Goal: Transaction & Acquisition: Purchase product/service

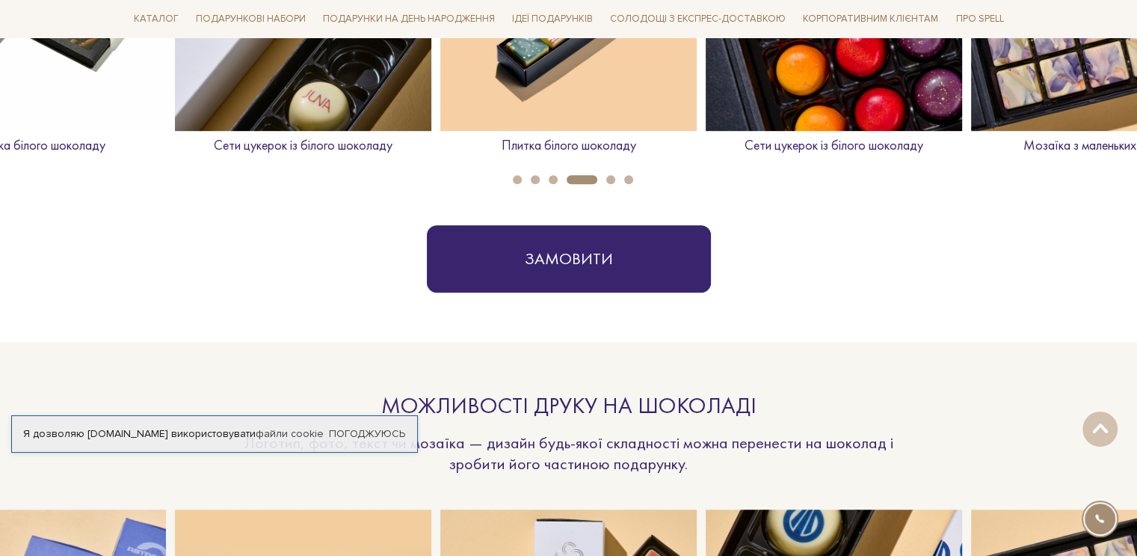
scroll to position [598, 0]
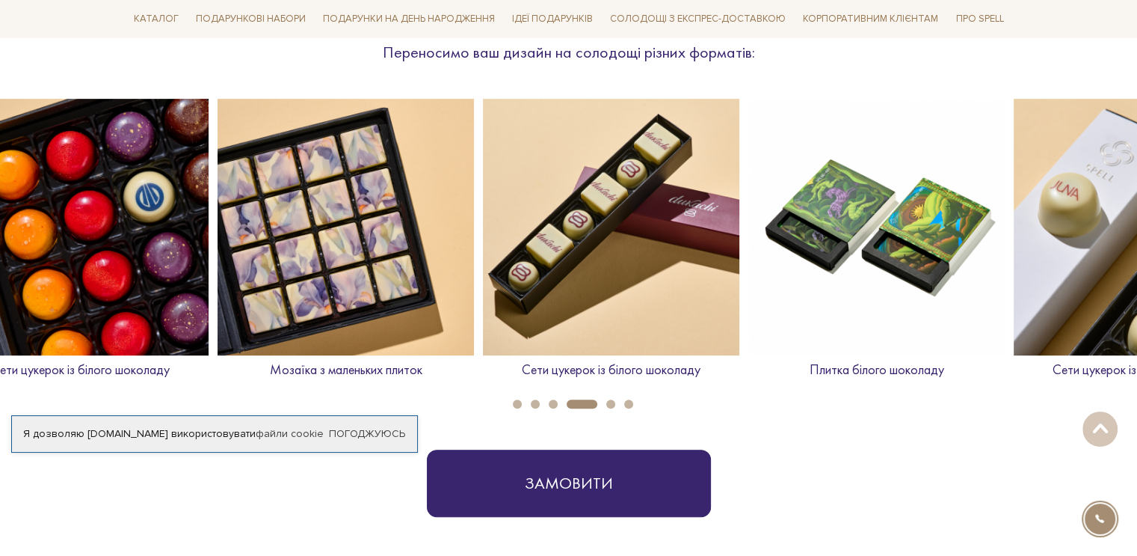
drag, startPoint x: 1029, startPoint y: 283, endPoint x: 278, endPoint y: 292, distance: 750.9
click at [278, 292] on img at bounding box center [346, 227] width 257 height 257
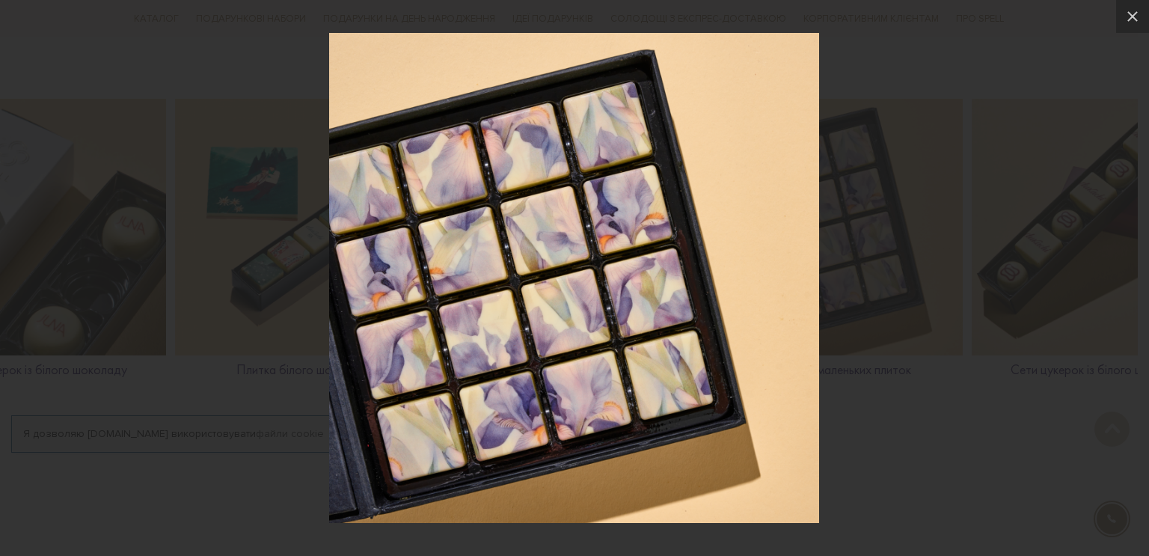
click at [909, 274] on div at bounding box center [574, 278] width 1149 height 556
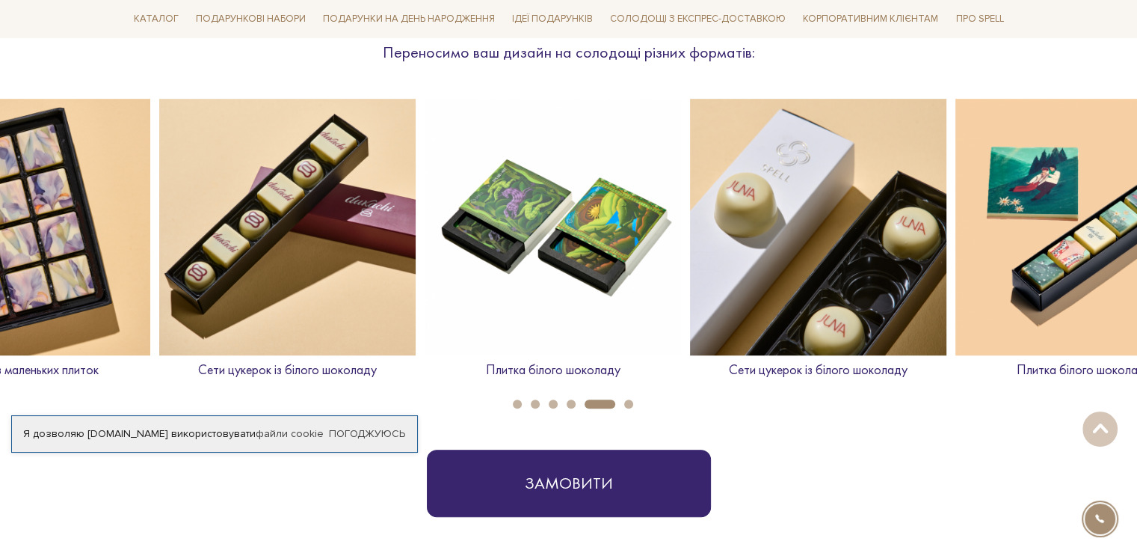
drag, startPoint x: 986, startPoint y: 270, endPoint x: 172, endPoint y: 270, distance: 814.4
click at [172, 270] on img at bounding box center [287, 227] width 257 height 257
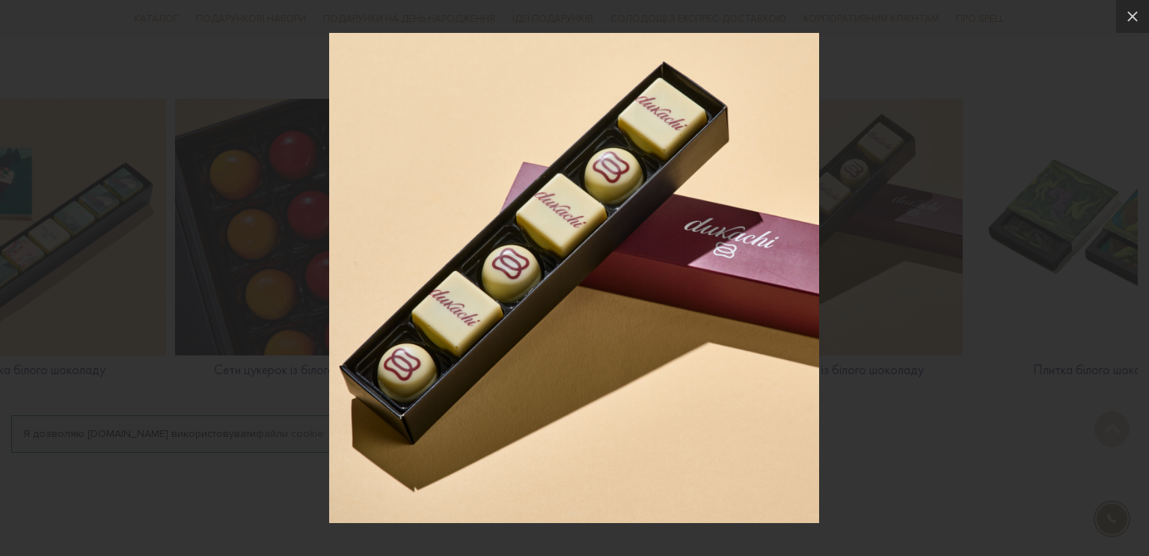
click at [1025, 265] on div at bounding box center [574, 278] width 1149 height 556
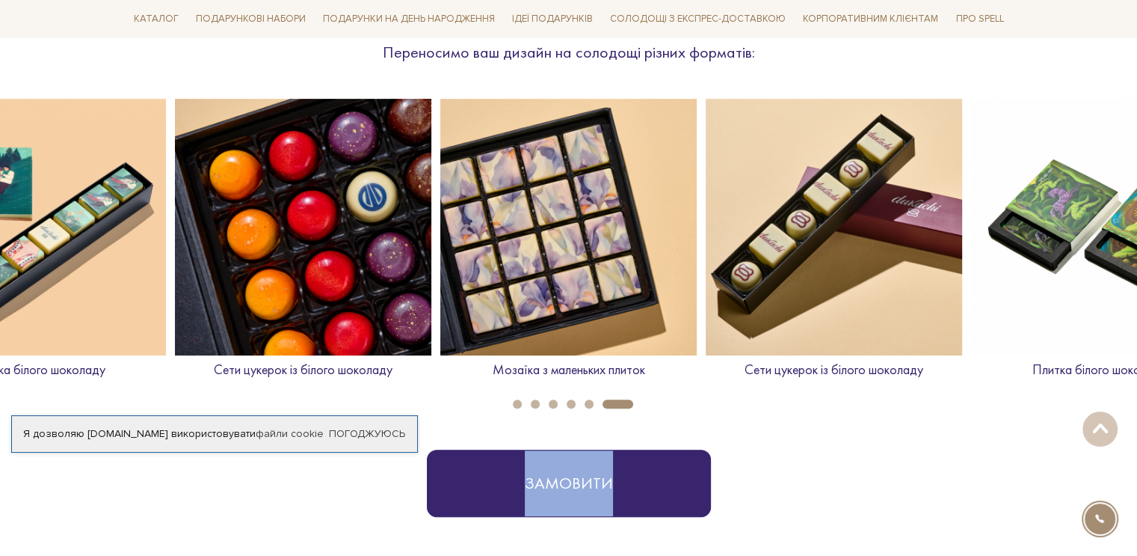
drag, startPoint x: 841, startPoint y: 442, endPoint x: 776, endPoint y: 384, distance: 87.4
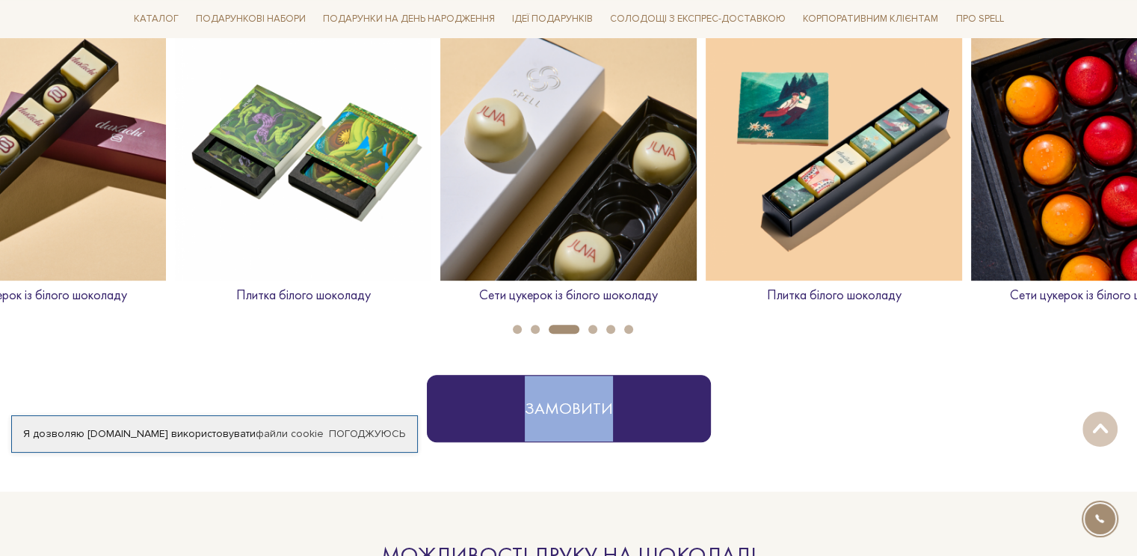
scroll to position [0, 0]
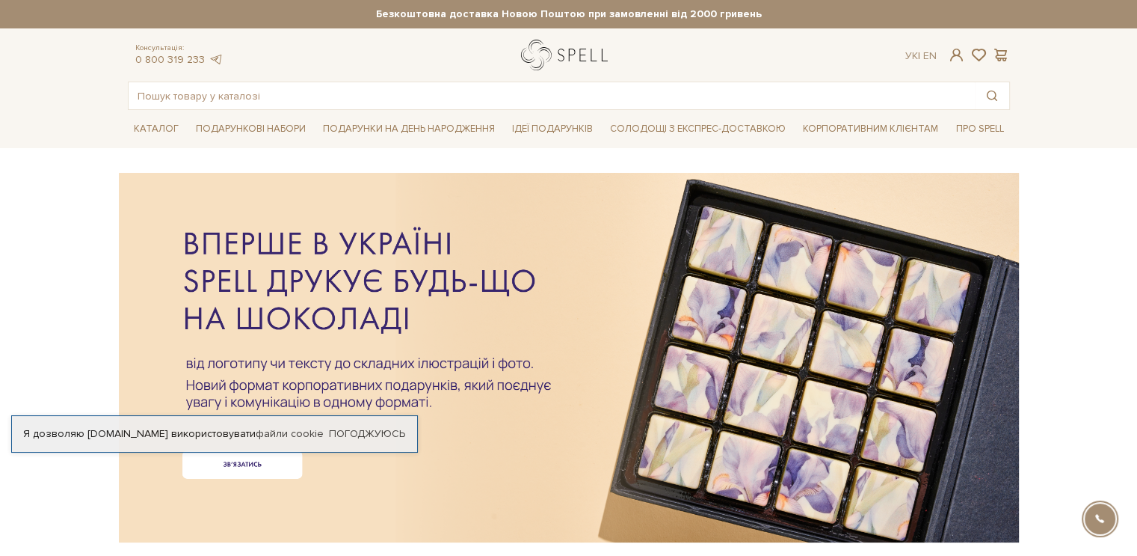
click at [544, 46] on link "logo" at bounding box center [567, 55] width 93 height 31
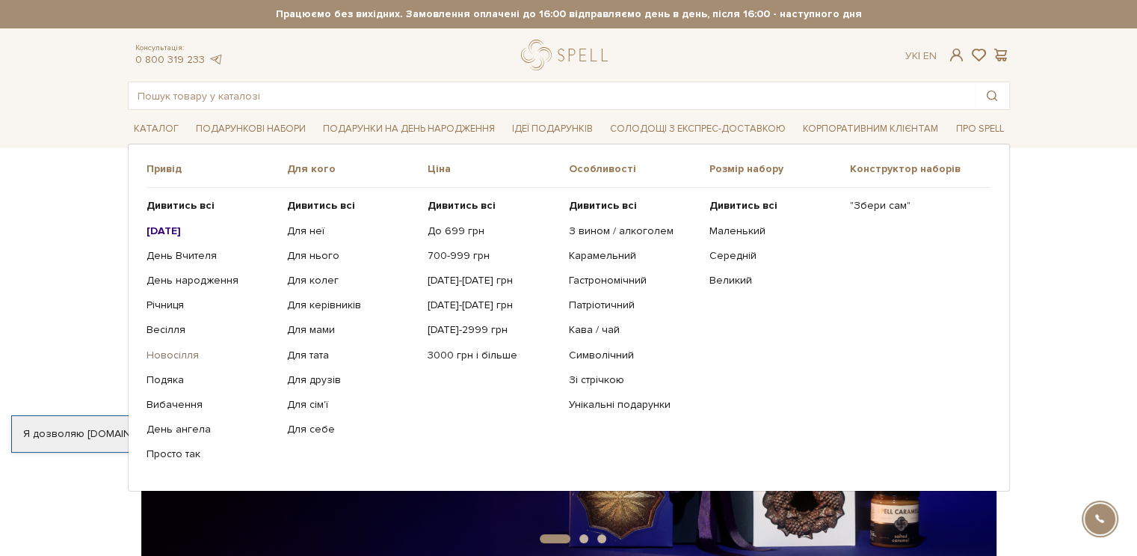
click at [168, 351] on link "Новосілля" at bounding box center [211, 354] width 129 height 13
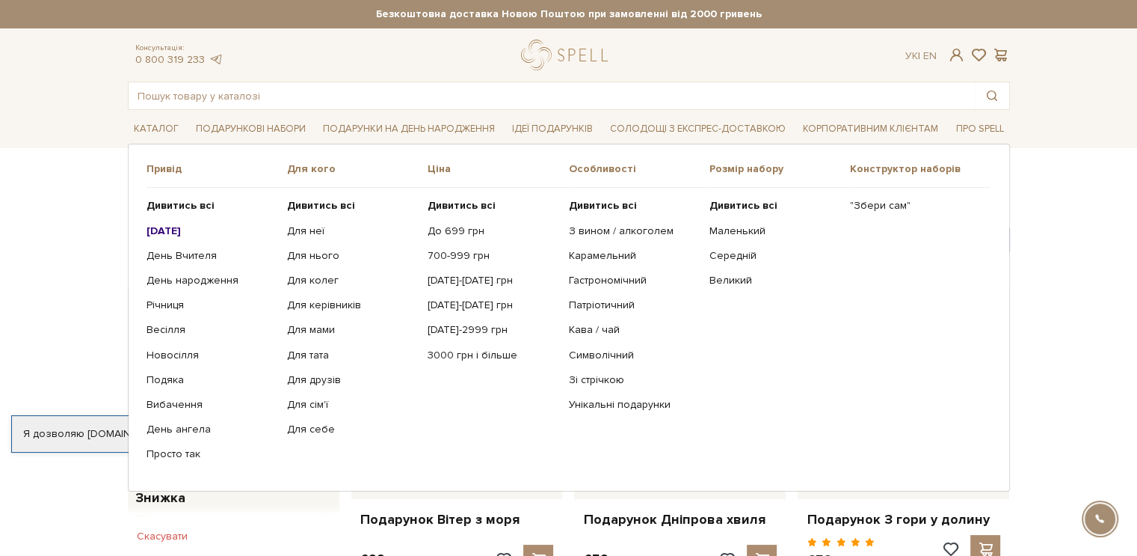
click at [169, 232] on b "[DATE]" at bounding box center [164, 230] width 34 height 13
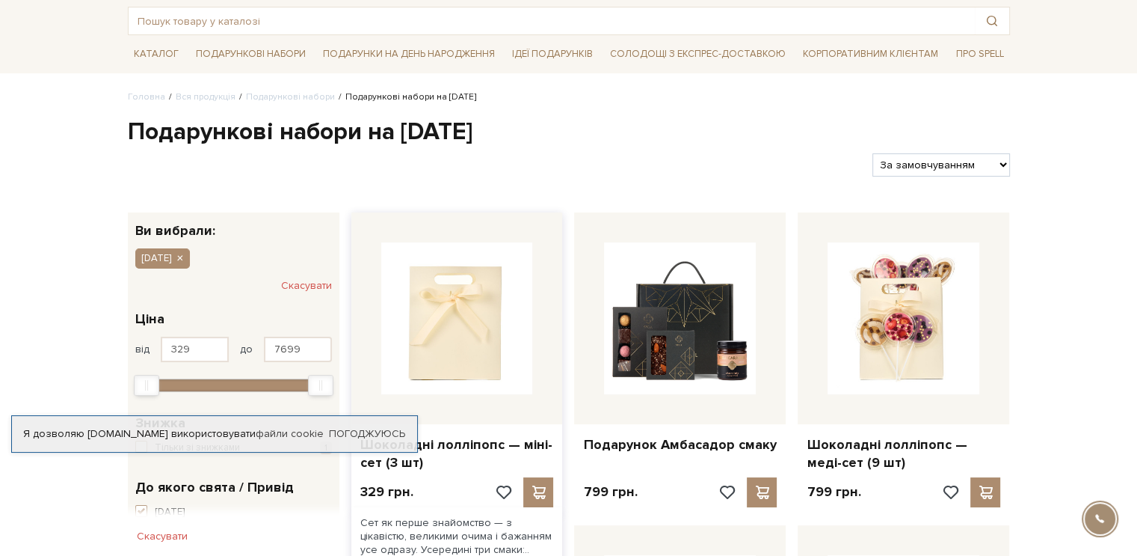
scroll to position [150, 0]
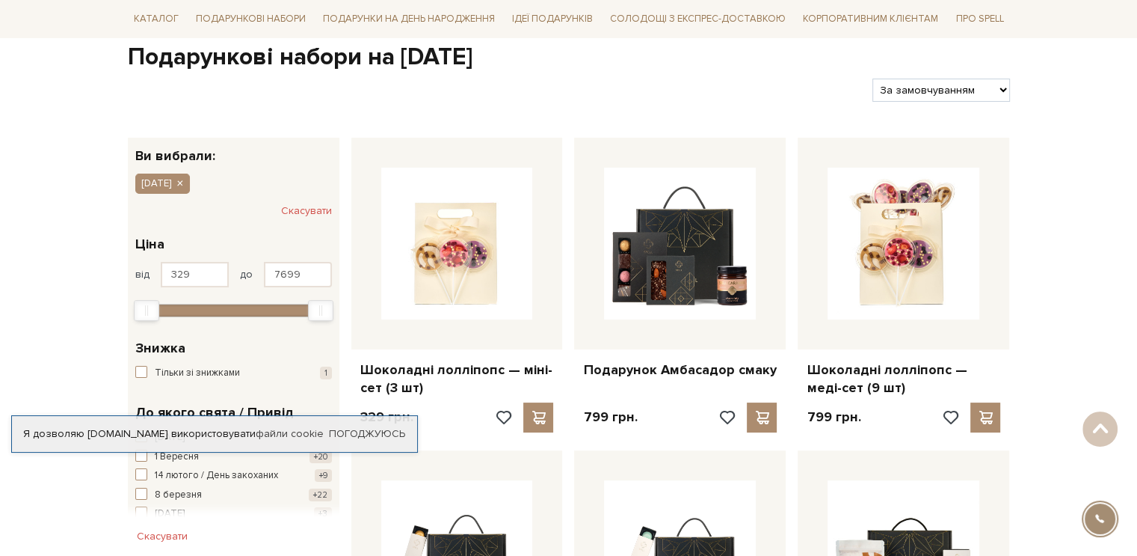
click at [912, 95] on select "За замовчуванням За Ціною (зростання) За Ціною (зменшення) Новинки За популярні…" at bounding box center [941, 90] width 137 height 23
select select "[URL][DOMAIN_NAME]"
click at [873, 79] on select "За замовчуванням За Ціною (зростання) За Ціною (зменшення) Новинки За популярні…" at bounding box center [941, 90] width 137 height 23
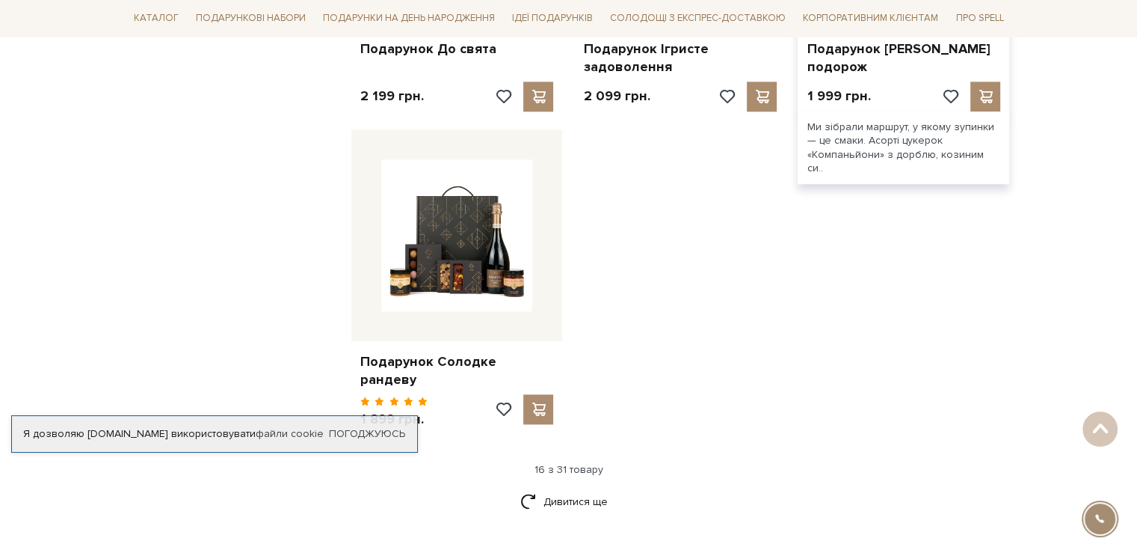
scroll to position [1795, 0]
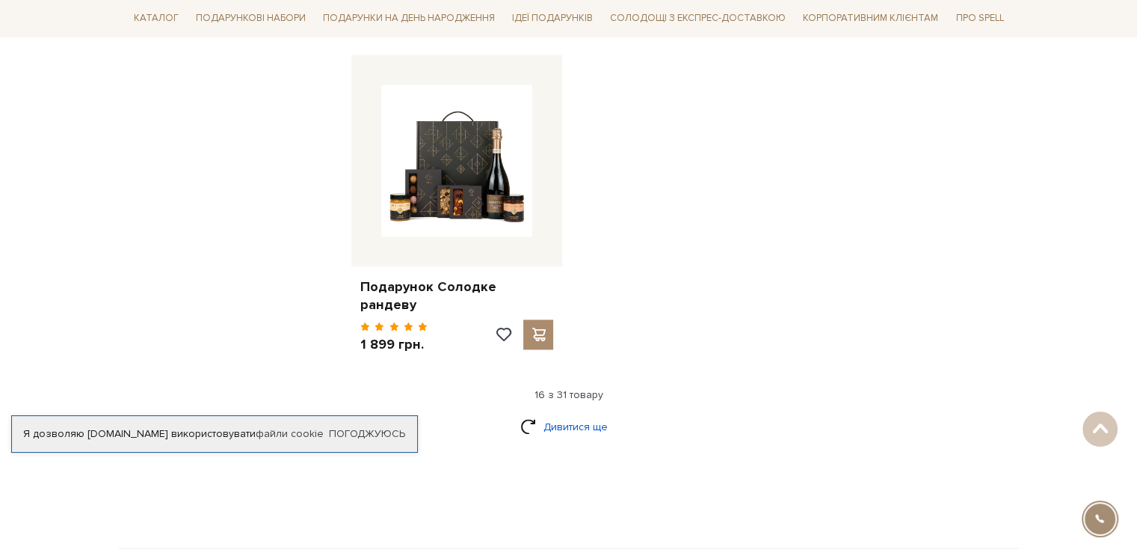
click at [553, 414] on link "Дивитися ще" at bounding box center [568, 427] width 97 height 26
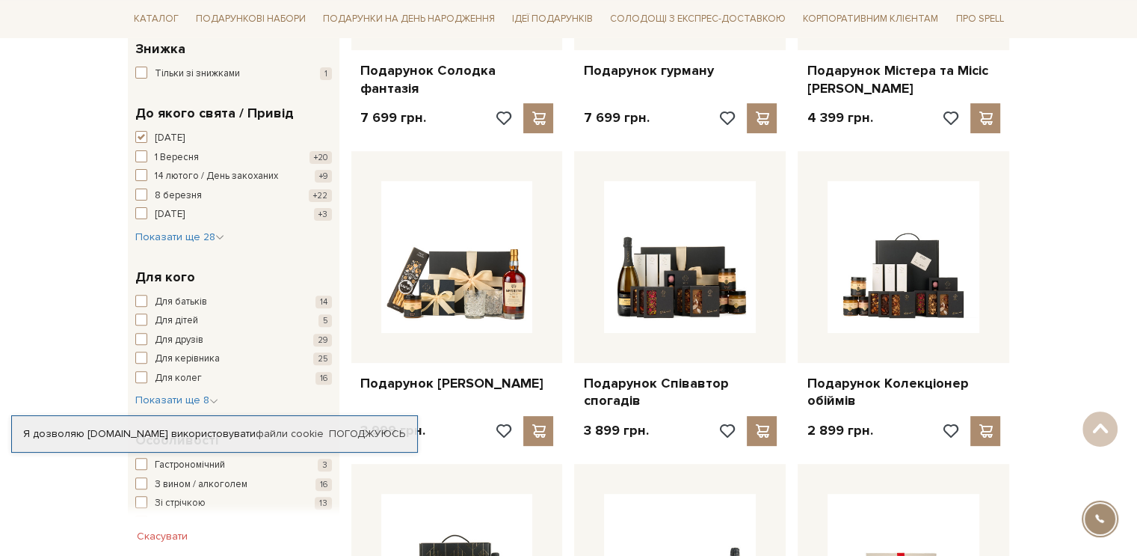
scroll to position [0, 0]
